Goal: Information Seeking & Learning: Find specific page/section

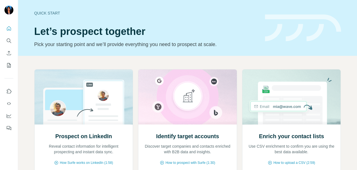
click at [4, 42] on button "Search" at bounding box center [8, 41] width 9 height 10
click at [8, 42] on icon "Search" at bounding box center [9, 41] width 6 height 6
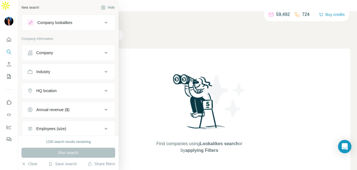
click at [54, 20] on div "Company lookalikes" at bounding box center [54, 23] width 35 height 6
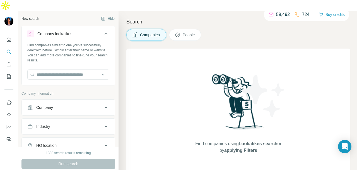
click at [54, 31] on div "Company lookalikes" at bounding box center [54, 34] width 35 height 6
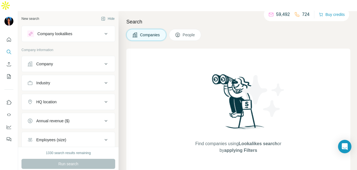
click at [191, 29] on button "People" at bounding box center [185, 35] width 32 height 12
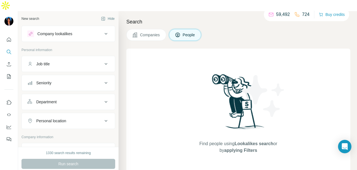
click at [77, 99] on div "Department" at bounding box center [64, 102] width 75 height 6
click at [76, 113] on input at bounding box center [65, 116] width 69 height 6
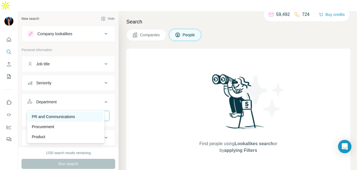
type input "**"
click at [81, 116] on div "PR and Communications" at bounding box center [66, 117] width 68 height 6
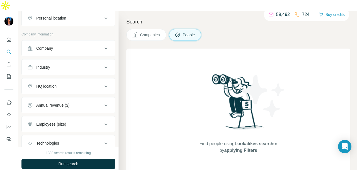
scroll to position [139, 0]
click at [66, 60] on button "Industry" at bounding box center [68, 66] width 93 height 13
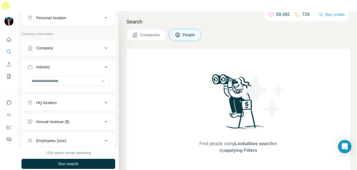
click at [69, 62] on button "Industry" at bounding box center [68, 68] width 93 height 16
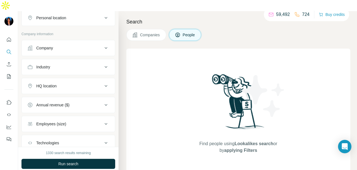
click at [77, 64] on div "Industry" at bounding box center [64, 67] width 75 height 6
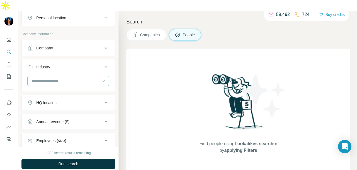
click at [75, 78] on input at bounding box center [65, 81] width 69 height 6
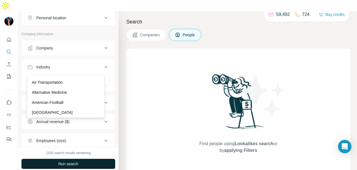
click at [73, 113] on p "[GEOGRAPHIC_DATA]" at bounding box center [52, 113] width 41 height 6
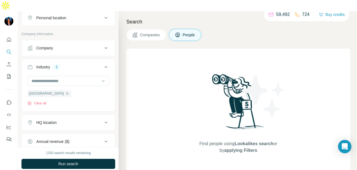
click at [80, 159] on button "Run search" at bounding box center [68, 164] width 94 height 10
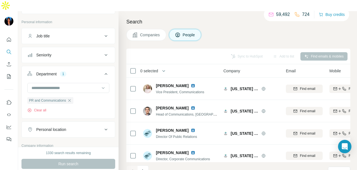
scroll to position [56, 0]
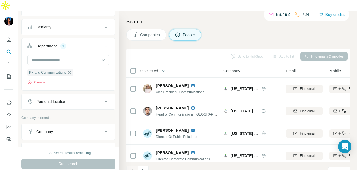
click at [92, 99] on div "Personal location" at bounding box center [64, 102] width 75 height 6
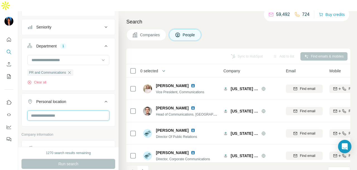
click at [89, 110] on input "text" at bounding box center [68, 115] width 82 height 10
type input "****"
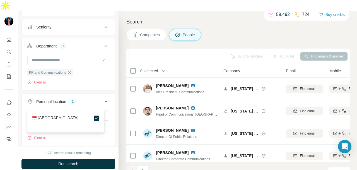
click at [88, 159] on button "Run search" at bounding box center [68, 164] width 94 height 10
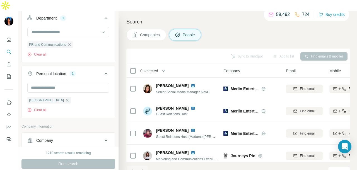
scroll to position [167, 0]
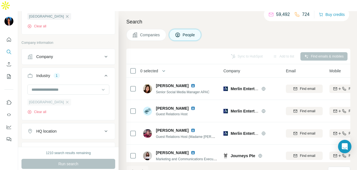
click at [71, 99] on div "[GEOGRAPHIC_DATA]" at bounding box center [49, 102] width 44 height 7
click at [69, 100] on icon "button" at bounding box center [67, 102] width 4 height 4
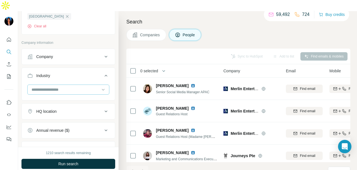
click at [83, 86] on input at bounding box center [65, 89] width 69 height 6
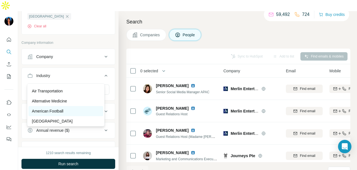
click at [63, 111] on p "American Football" at bounding box center [48, 111] width 32 height 6
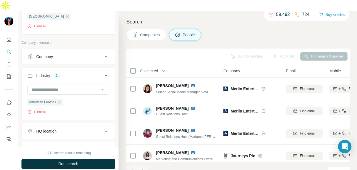
click at [63, 161] on span "Run search" at bounding box center [68, 164] width 20 height 6
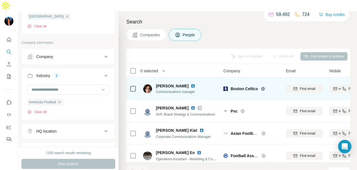
click at [191, 84] on img at bounding box center [193, 86] width 4 height 4
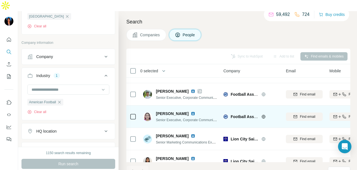
scroll to position [56, 0]
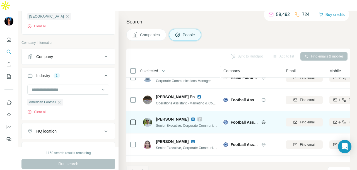
click at [191, 117] on img at bounding box center [193, 119] width 4 height 4
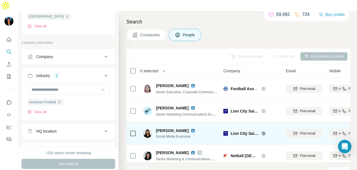
scroll to position [118, 0]
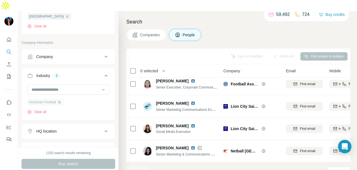
click at [62, 100] on icon "button" at bounding box center [59, 102] width 4 height 4
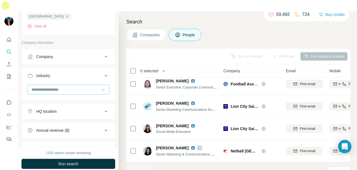
click at [71, 86] on input at bounding box center [65, 89] width 69 height 6
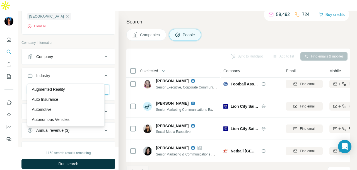
scroll to position [363, 0]
